Goal: Task Accomplishment & Management: Use online tool/utility

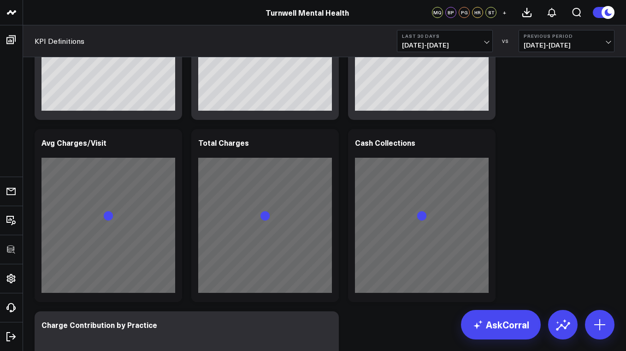
scroll to position [368, 0]
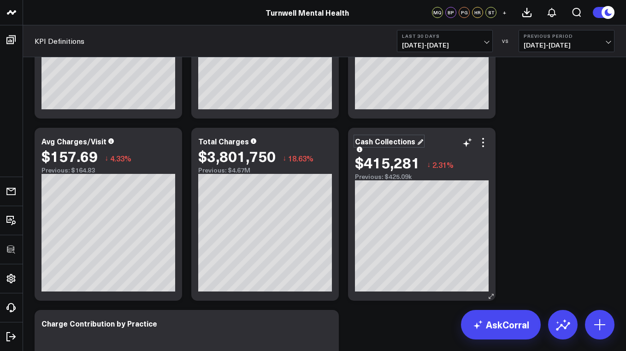
click at [406, 143] on div "Cash Collections" at bounding box center [389, 141] width 68 height 10
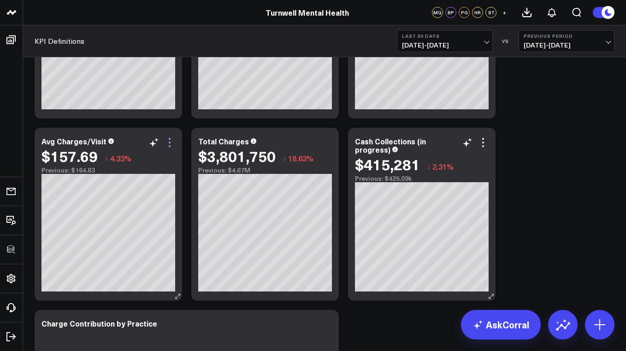
click at [170, 141] on icon at bounding box center [169, 142] width 11 height 11
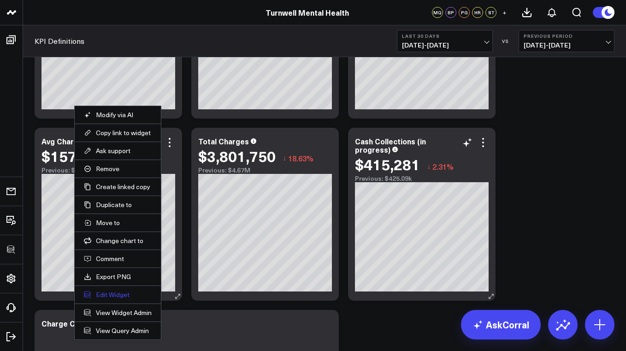
click at [105, 294] on button "Edit Widget" at bounding box center [118, 295] width 68 height 8
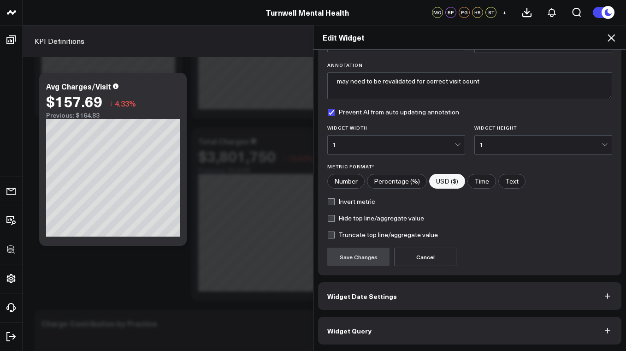
scroll to position [61, 0]
click at [460, 328] on button "Widget Query" at bounding box center [470, 331] width 304 height 28
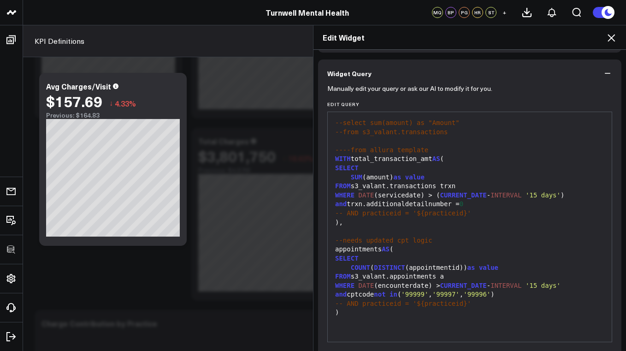
scroll to position [66, 0]
click at [612, 36] on icon at bounding box center [611, 37] width 11 height 11
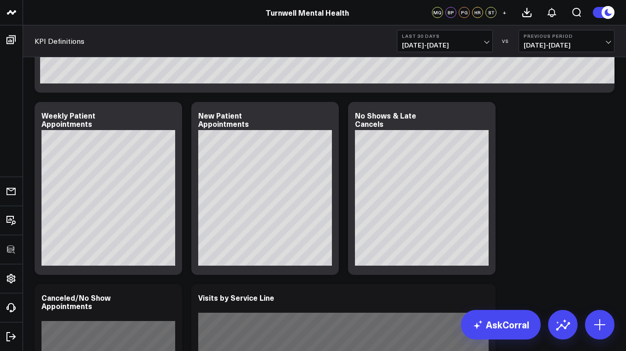
scroll to position [1298, 0]
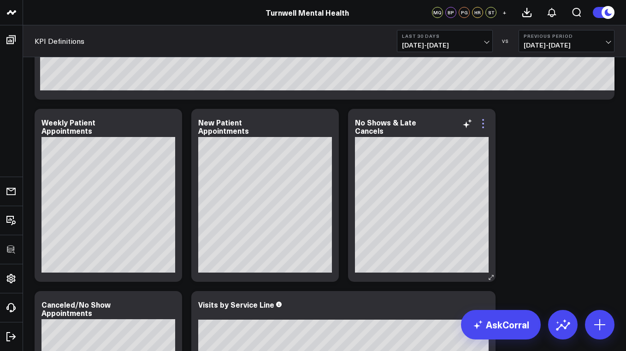
click at [487, 124] on icon at bounding box center [483, 123] width 11 height 11
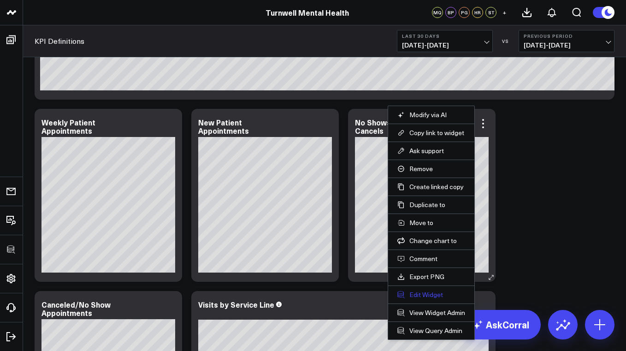
click at [423, 293] on button "Edit Widget" at bounding box center [432, 295] width 68 height 8
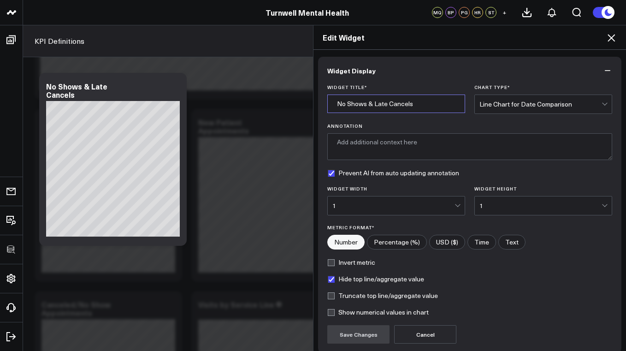
click at [381, 103] on input "No Shows & Late Cancels" at bounding box center [397, 104] width 138 height 18
type input "True No Shows"
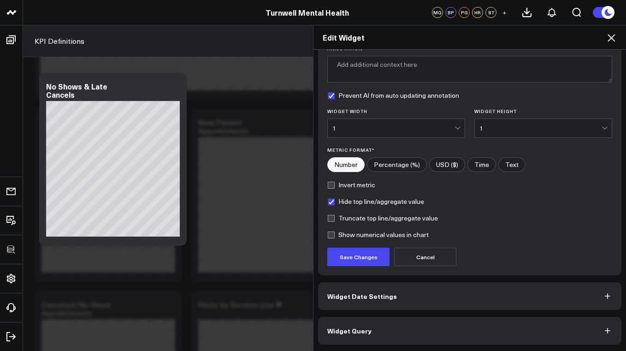
scroll to position [78, 0]
click at [369, 324] on button "Widget Query" at bounding box center [470, 331] width 304 height 28
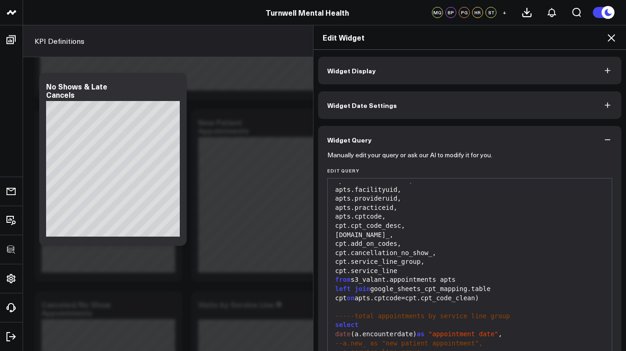
scroll to position [99, 0]
click at [395, 276] on div "from s3_valant.appointments apts" at bounding box center [470, 280] width 275 height 9
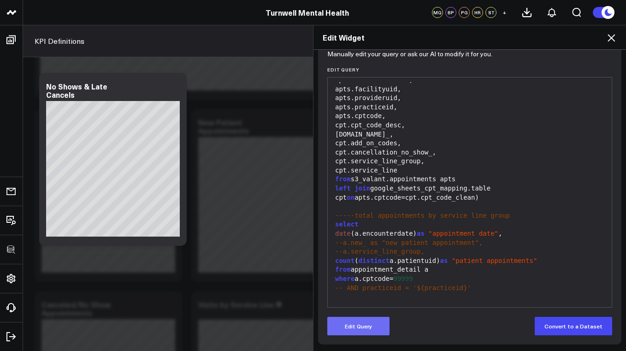
scroll to position [101, 0]
click at [358, 326] on button "Edit Query" at bounding box center [359, 326] width 62 height 18
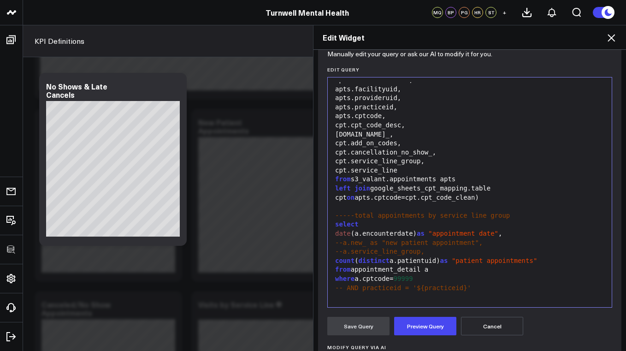
click at [395, 175] on div "from s3_valant.appointments apts" at bounding box center [470, 179] width 275 height 9
click at [337, 185] on span "left" at bounding box center [343, 188] width 16 height 7
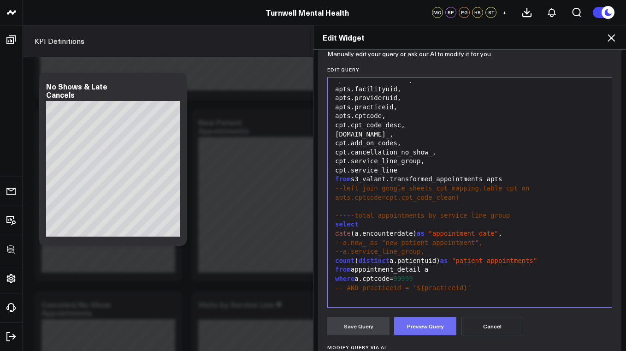
click at [419, 325] on button "Preview Query" at bounding box center [425, 326] width 62 height 18
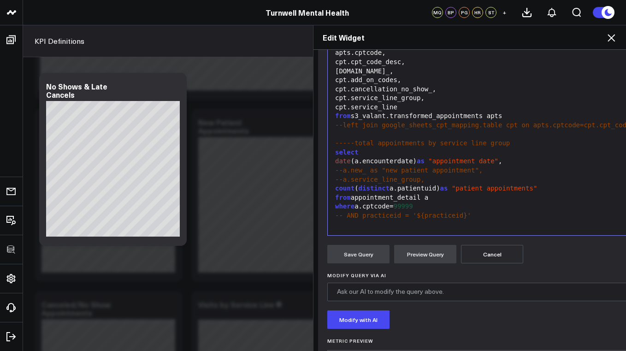
scroll to position [172, 0]
click at [519, 113] on div "from s3_valant.transformed_appointments apts" at bounding box center [499, 117] width 332 height 9
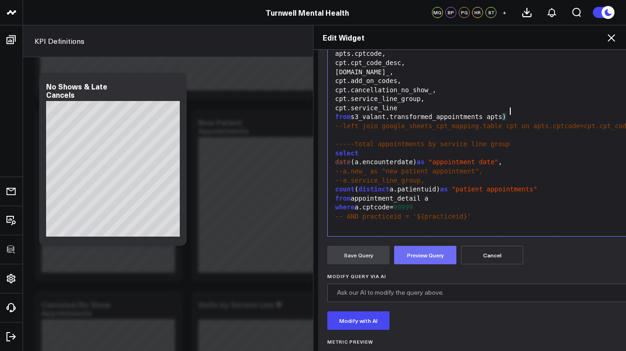
click at [435, 247] on button "Preview Query" at bounding box center [425, 255] width 62 height 18
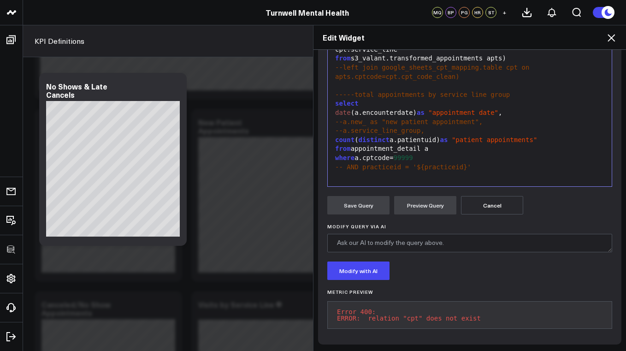
scroll to position [228, 0]
click at [458, 172] on div at bounding box center [470, 176] width 275 height 9
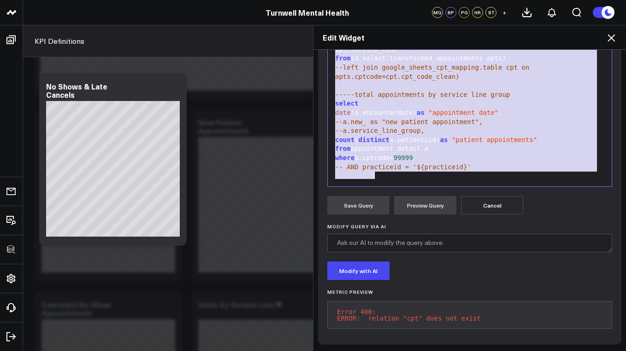
copy div "with "appointment_detail" as ( select apts.patientid, apts.patientuid, apts.app…"
click at [370, 118] on span "--a.new_ as "new patient appointment"," at bounding box center [409, 121] width 148 height 7
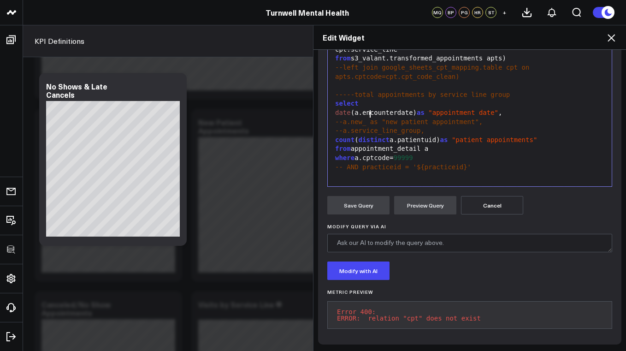
click at [370, 118] on span "--a.new_ as "new patient appointment"," at bounding box center [409, 121] width 148 height 7
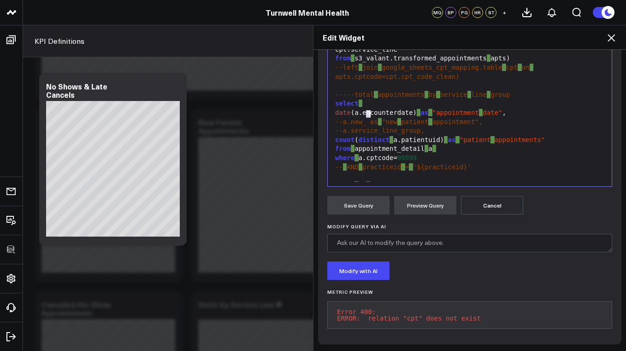
click at [370, 118] on span "--a.new_ as" at bounding box center [356, 121] width 43 height 7
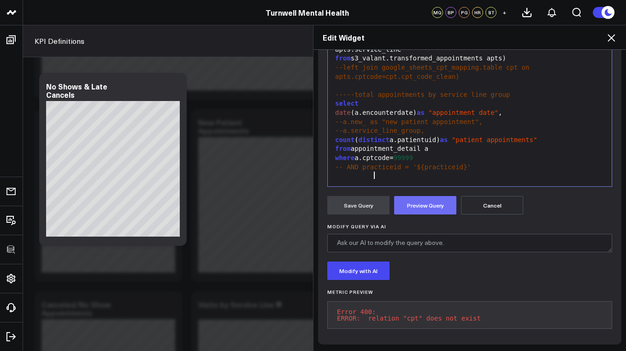
click at [411, 197] on button "Preview Query" at bounding box center [425, 205] width 62 height 18
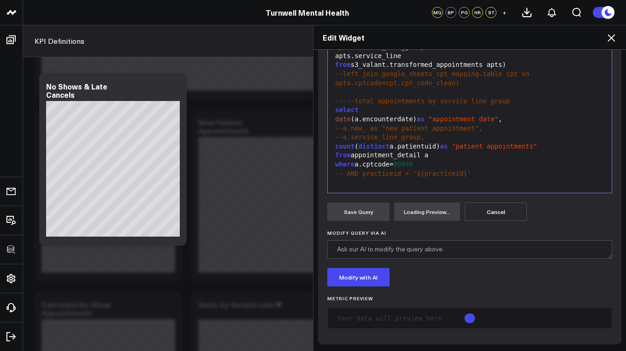
scroll to position [215, 0]
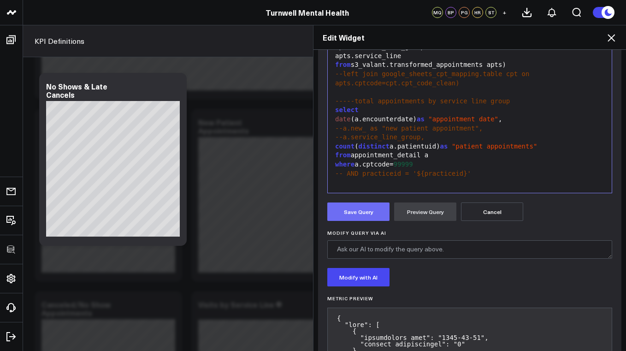
click at [363, 210] on button "Save Query" at bounding box center [359, 212] width 62 height 18
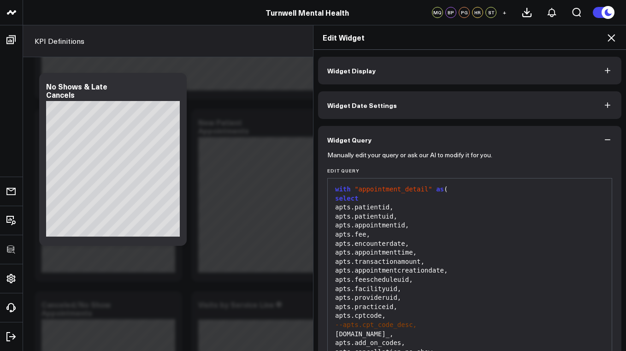
scroll to position [0, 0]
click at [402, 71] on button "Widget Display" at bounding box center [470, 71] width 304 height 28
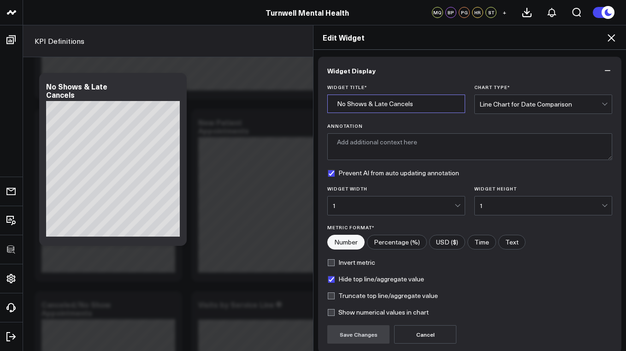
click at [406, 107] on input "No Shows & Late Cancels" at bounding box center [397, 104] width 138 height 18
type input "True No Shows"
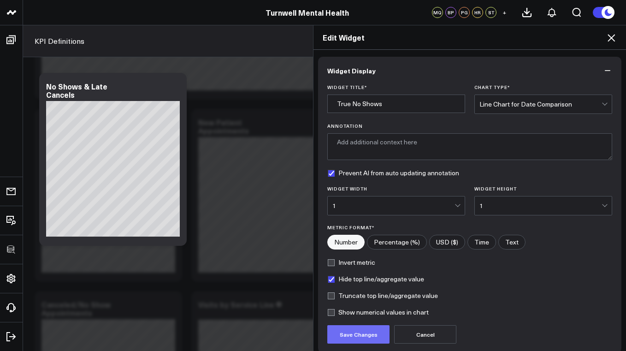
click at [358, 333] on button "Save Changes" at bounding box center [359, 334] width 62 height 18
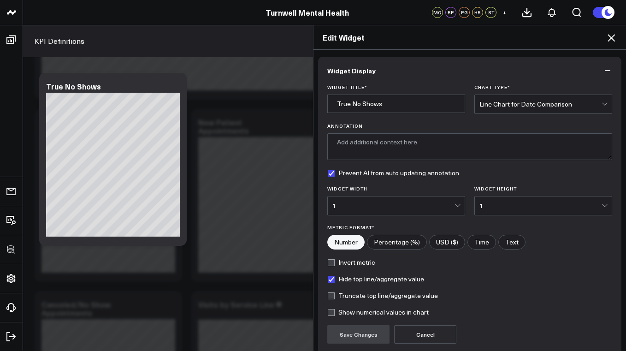
click at [616, 38] on icon at bounding box center [611, 37] width 11 height 11
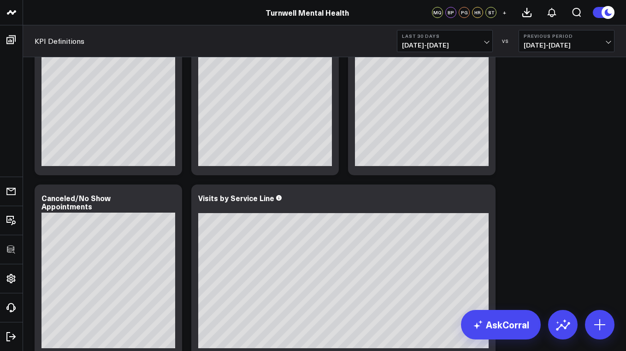
scroll to position [1404, 0]
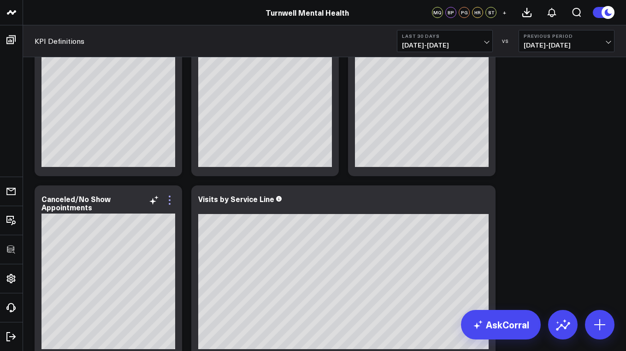
click at [172, 203] on icon at bounding box center [169, 200] width 11 height 11
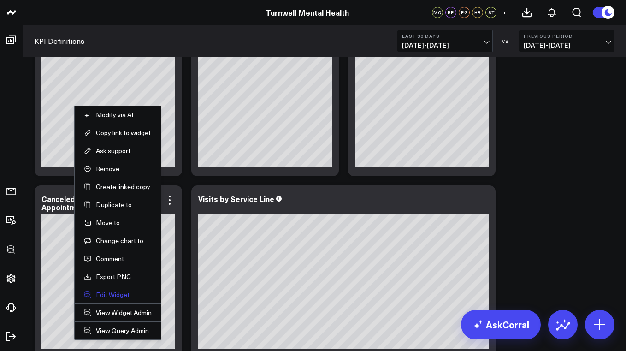
click at [112, 295] on button "Edit Widget" at bounding box center [118, 295] width 68 height 8
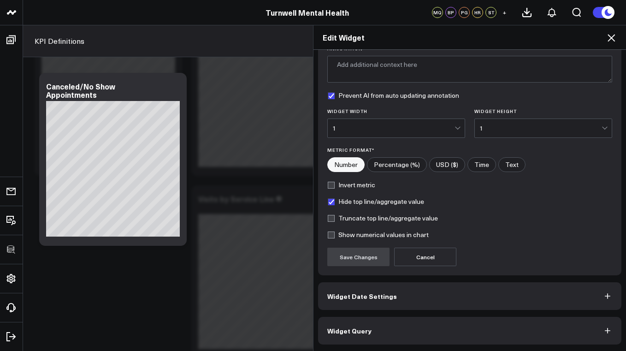
scroll to position [78, 0]
click at [374, 334] on button "Widget Query" at bounding box center [470, 331] width 304 height 28
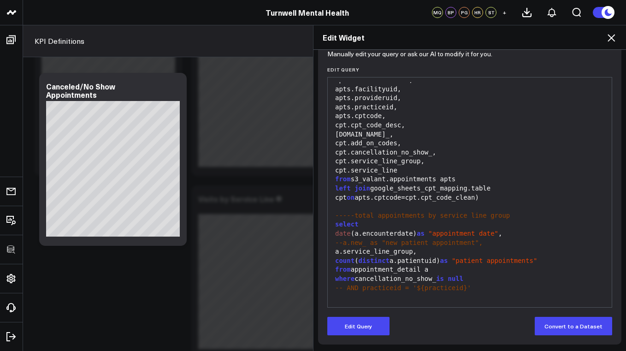
scroll to position [101, 0]
click at [337, 275] on span "where" at bounding box center [344, 278] width 19 height 7
click at [336, 275] on span "where" at bounding box center [344, 278] width 19 height 7
click at [359, 274] on div "where cancellation_no_show_ is null" at bounding box center [470, 278] width 275 height 9
click at [354, 334] on button "Edit Query" at bounding box center [359, 326] width 62 height 18
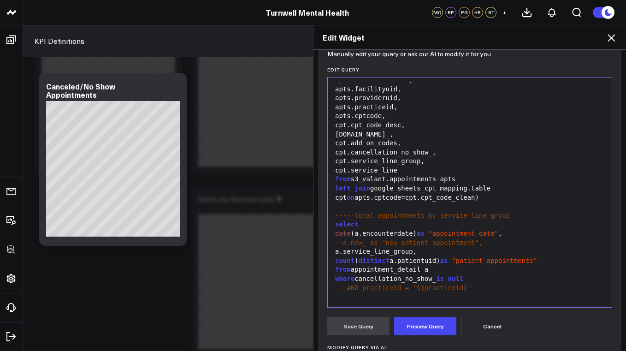
click at [359, 274] on div "where cancellation_no_show_ is null" at bounding box center [470, 278] width 275 height 9
click at [414, 327] on button "Preview Query" at bounding box center [425, 326] width 62 height 18
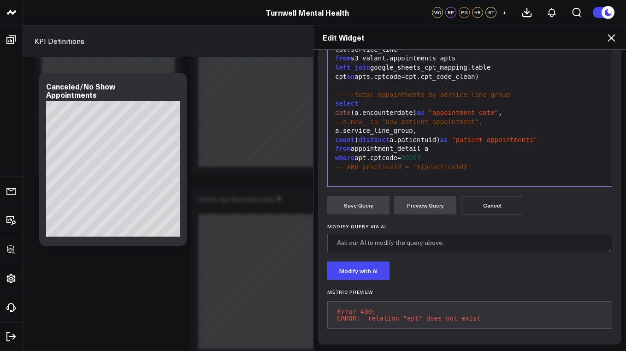
scroll to position [217, 0]
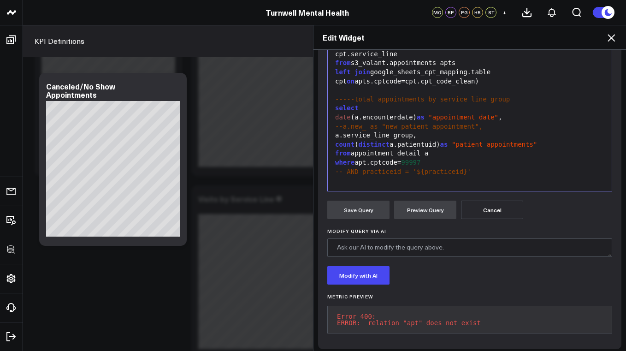
click at [371, 158] on div "where apt.cptcode= 99997" at bounding box center [470, 162] width 275 height 9
click at [423, 209] on button "Preview Query" at bounding box center [425, 210] width 62 height 18
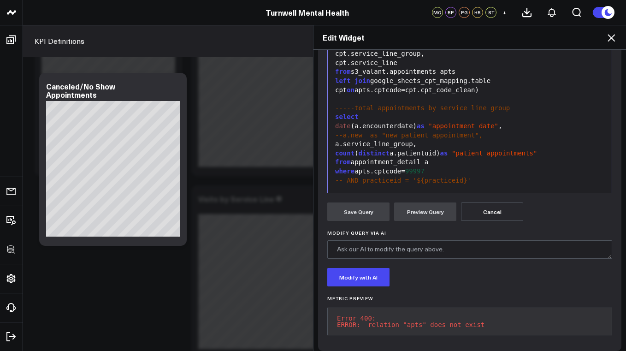
scroll to position [92, 0]
click at [374, 167] on div "where apts.cptcode= 99997" at bounding box center [470, 171] width 275 height 9
click at [422, 214] on button "Preview Query" at bounding box center [425, 212] width 62 height 18
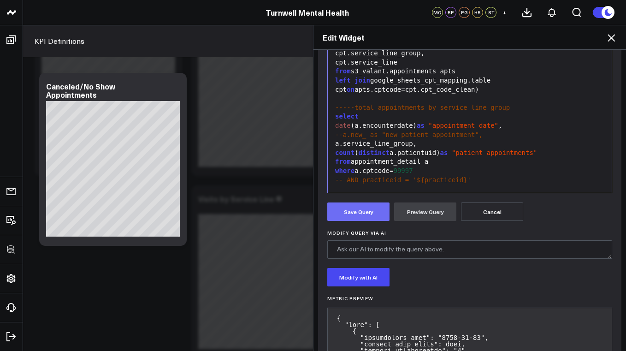
click at [370, 218] on button "Save Query" at bounding box center [359, 212] width 62 height 18
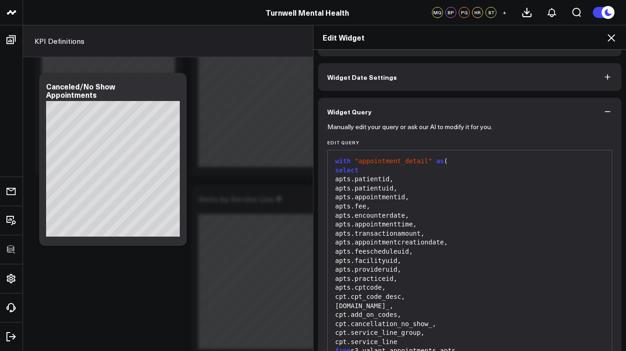
scroll to position [0, 0]
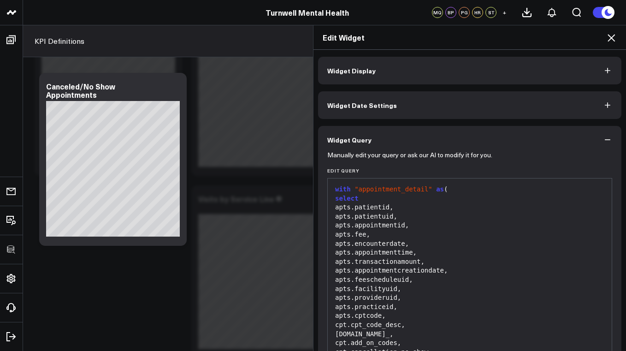
click at [380, 78] on button "Widget Display" at bounding box center [470, 71] width 304 height 28
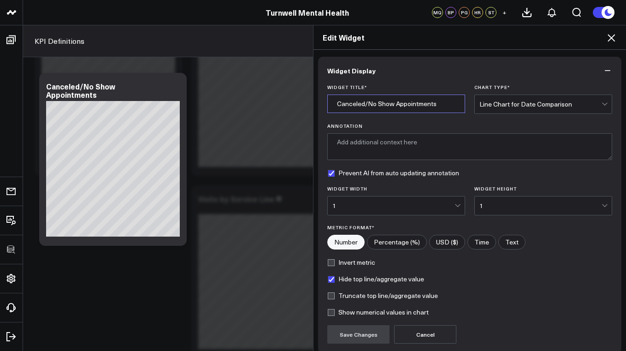
click at [365, 103] on input "Canceled/No Show Appointments" at bounding box center [397, 104] width 138 height 18
type input "True Cancellations"
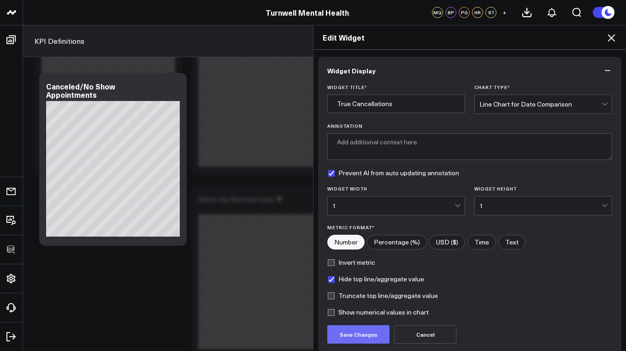
click at [352, 334] on button "Save Changes" at bounding box center [359, 334] width 62 height 18
